Goal: Information Seeking & Learning: Learn about a topic

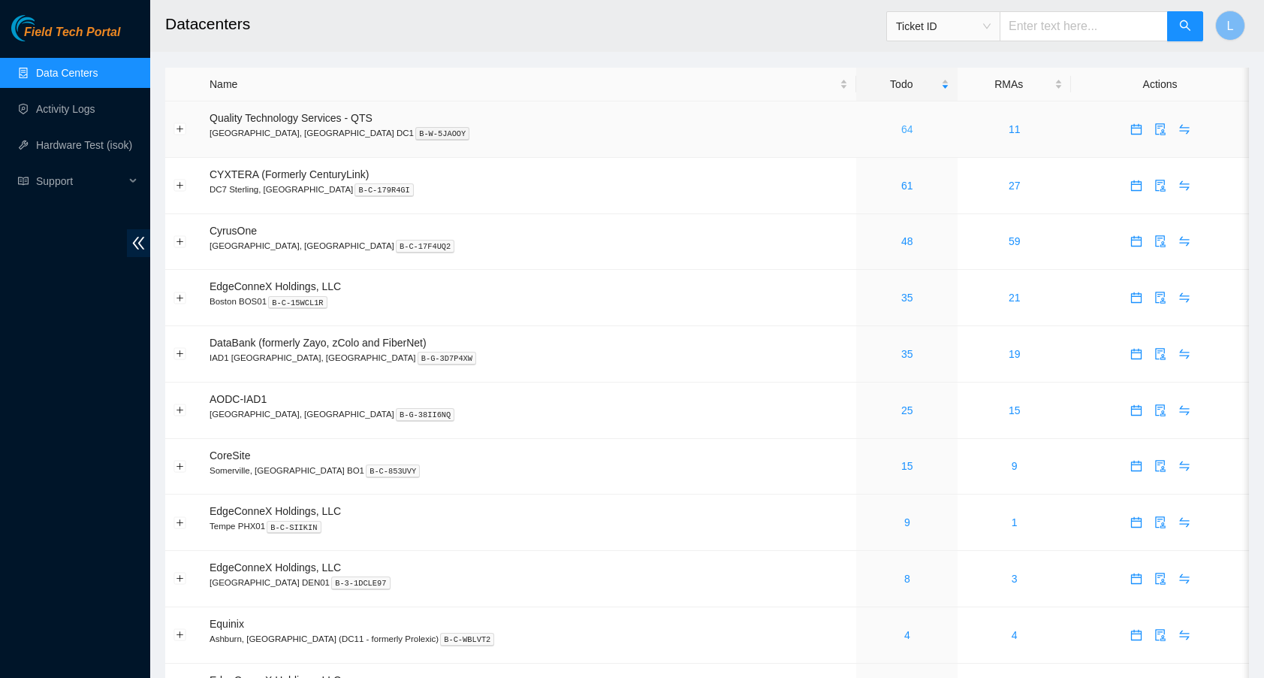
click at [902, 126] on link "64" at bounding box center [908, 129] width 12 height 12
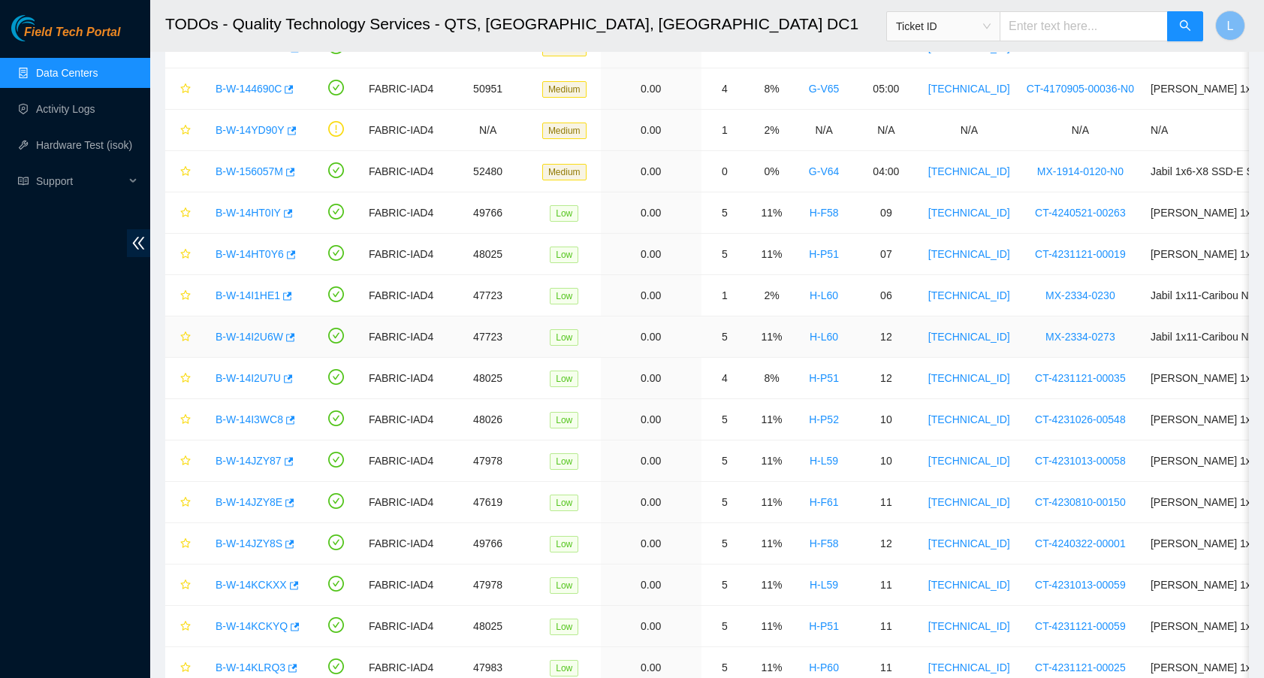
scroll to position [617, 0]
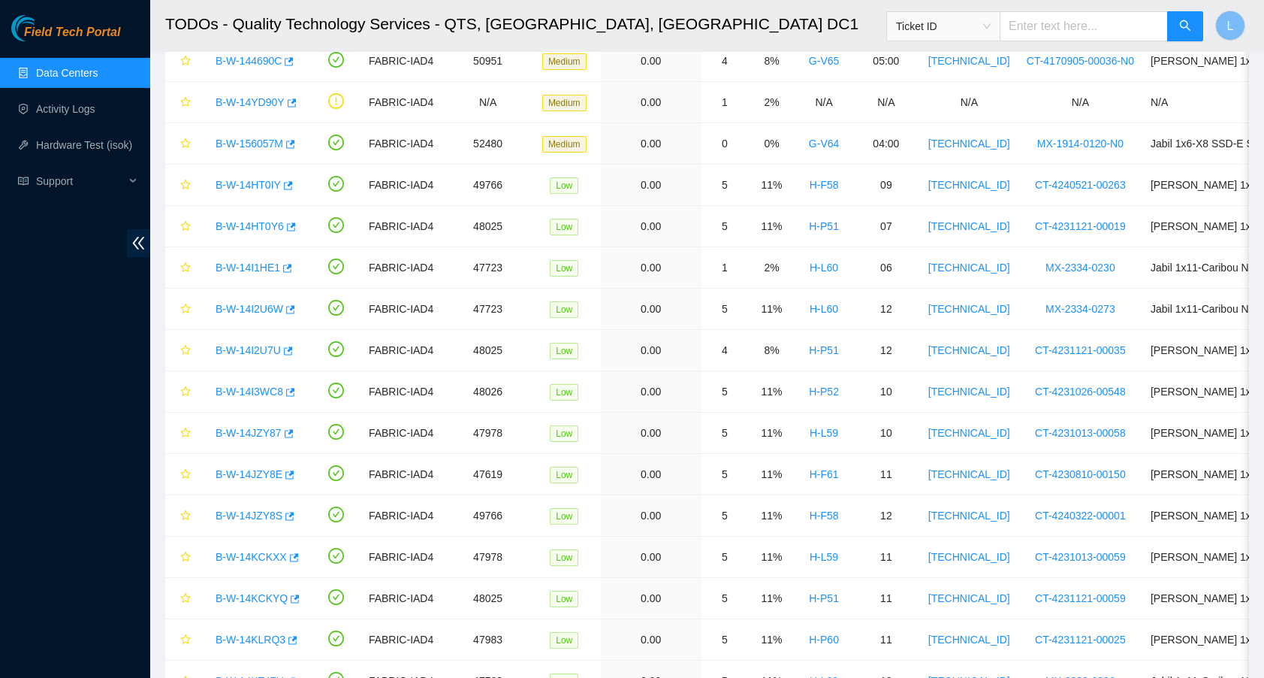
click at [57, 67] on link "Data Centers" at bounding box center [67, 73] width 62 height 12
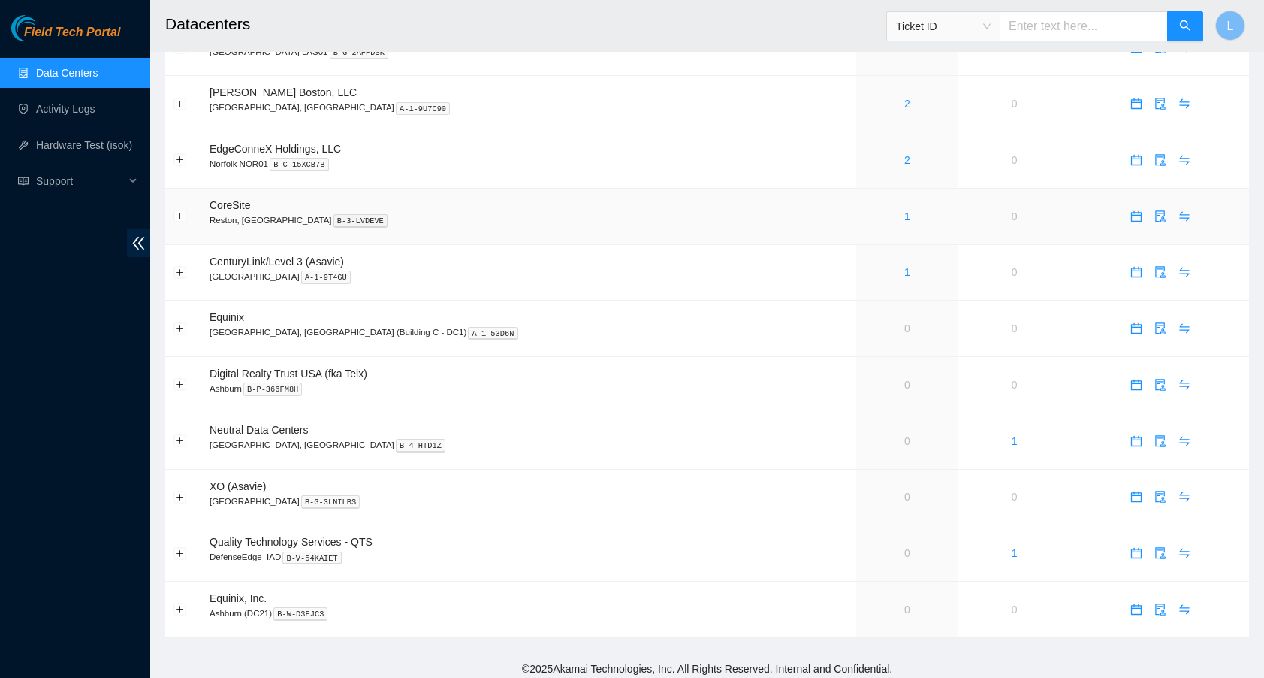
scroll to position [647, 0]
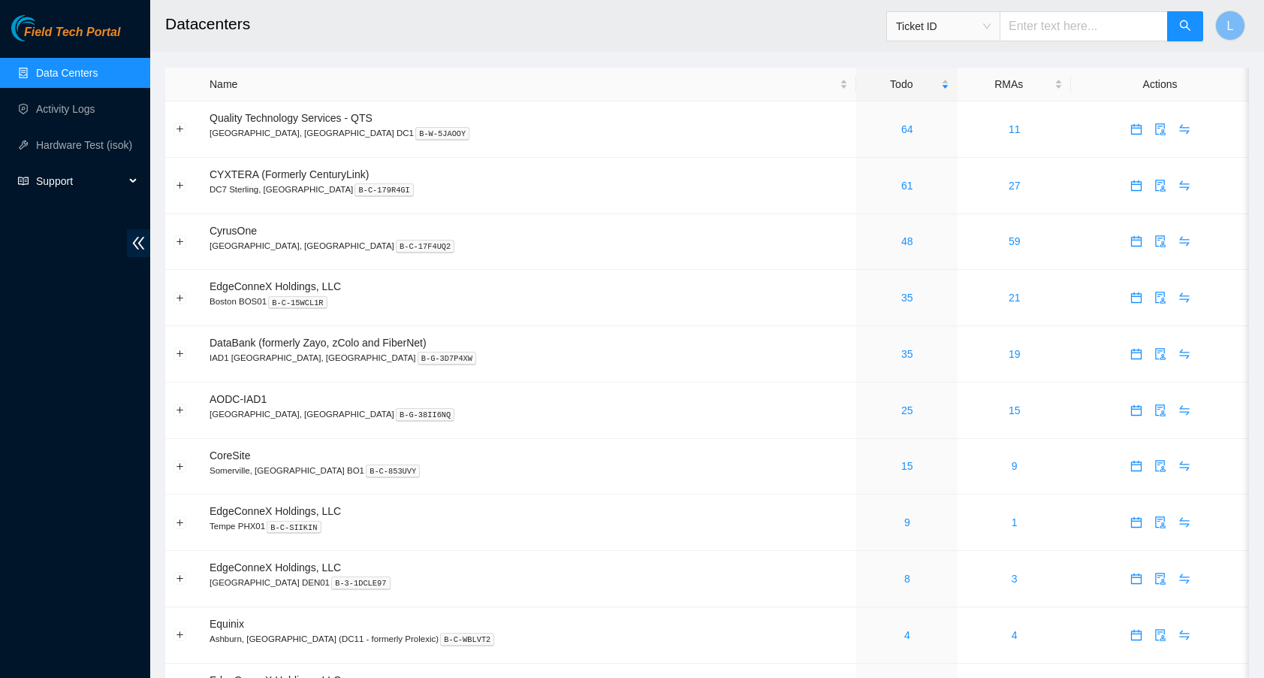
click at [50, 184] on span "Support" at bounding box center [80, 181] width 89 height 30
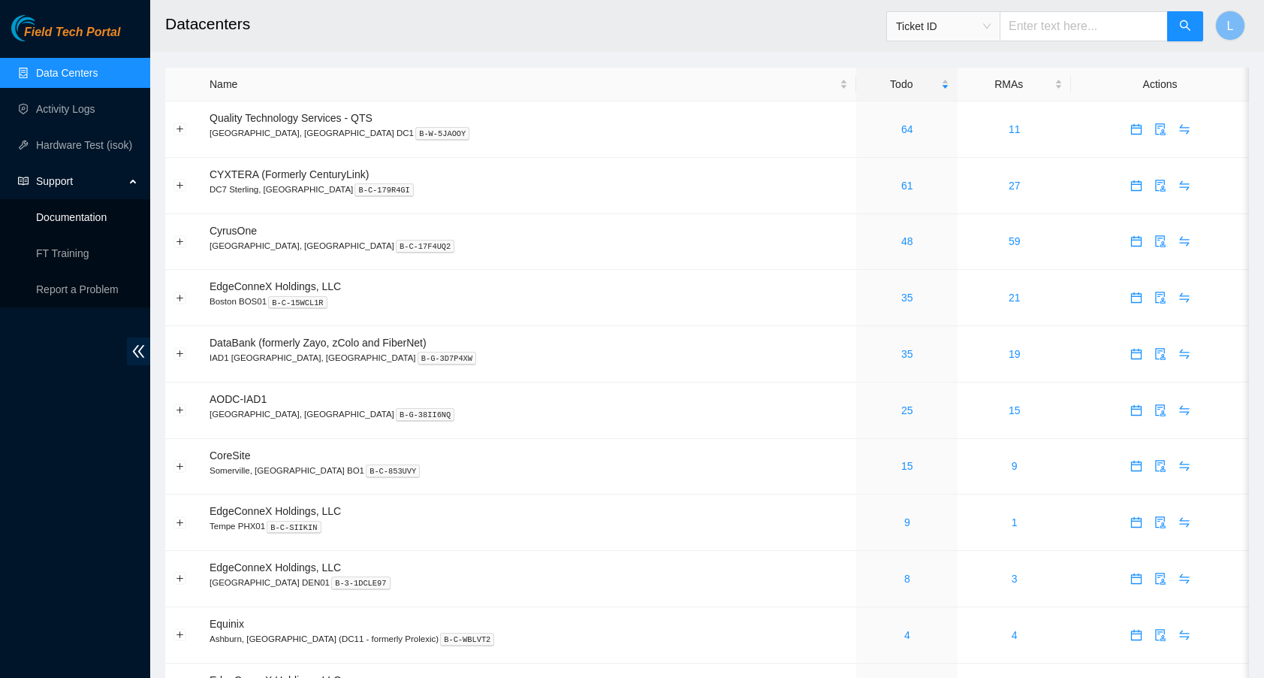
scroll to position [4, 0]
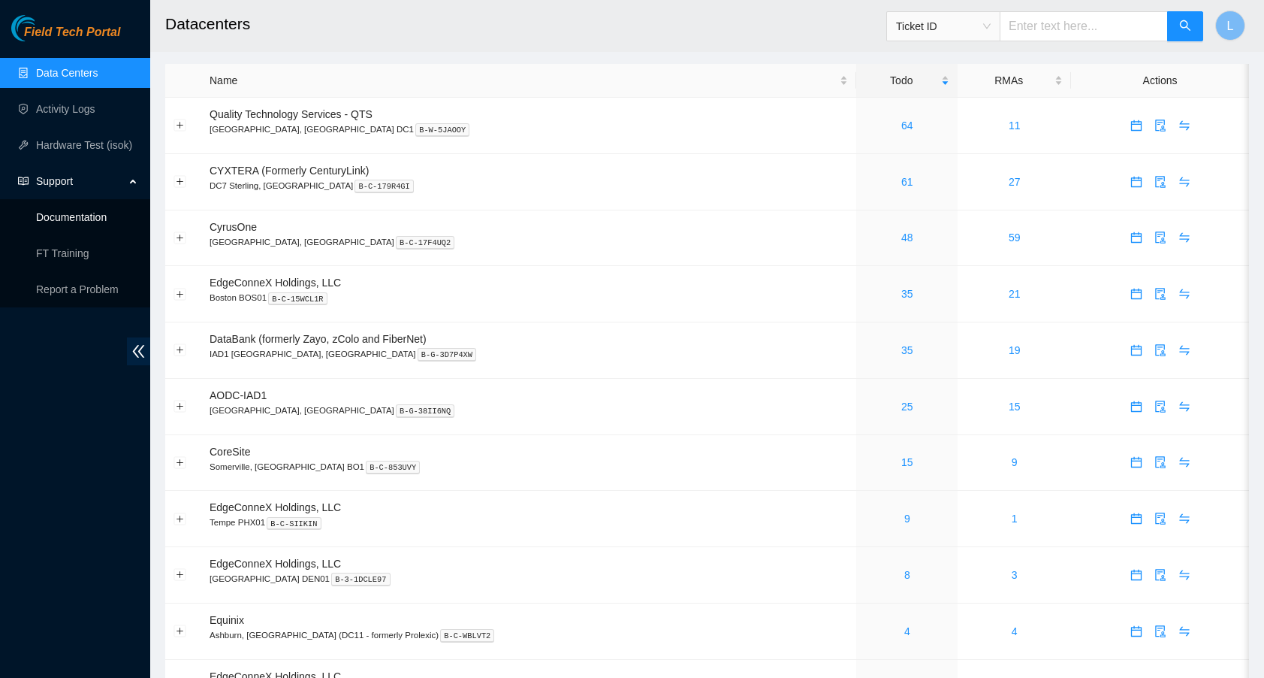
click at [64, 213] on link "Documentation" at bounding box center [71, 217] width 71 height 12
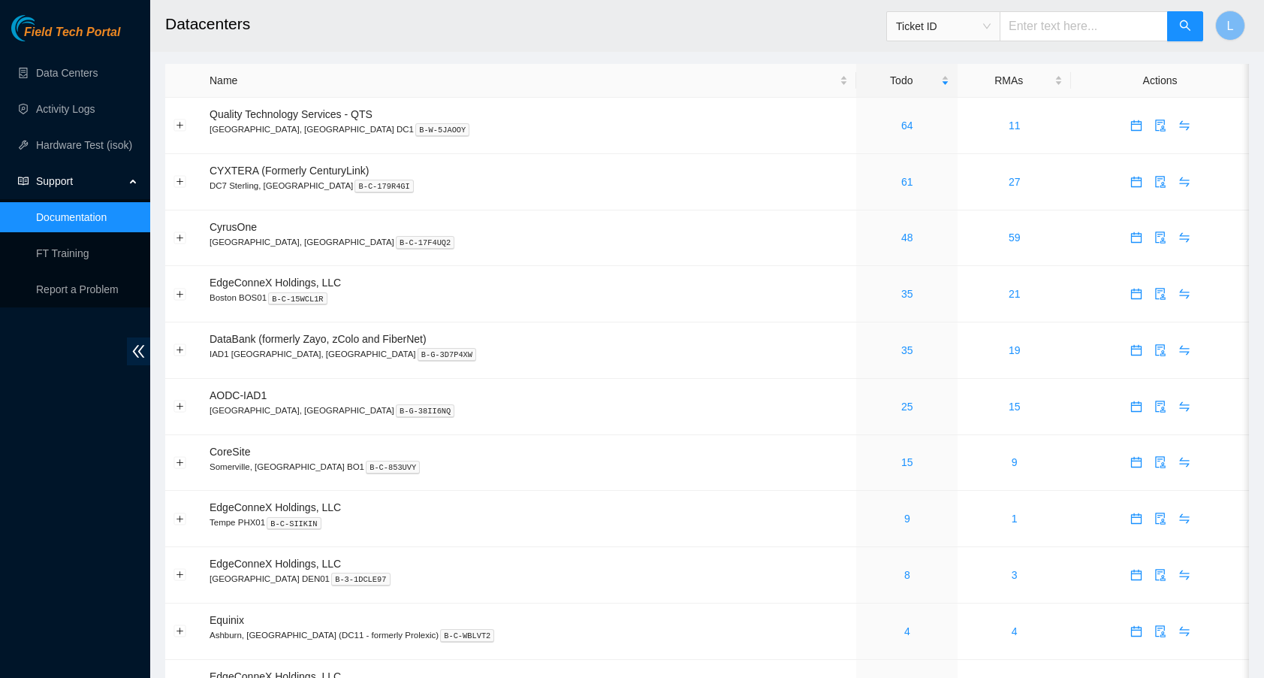
click at [73, 223] on link "Documentation" at bounding box center [71, 217] width 71 height 12
